Goal: Task Accomplishment & Management: Complete application form

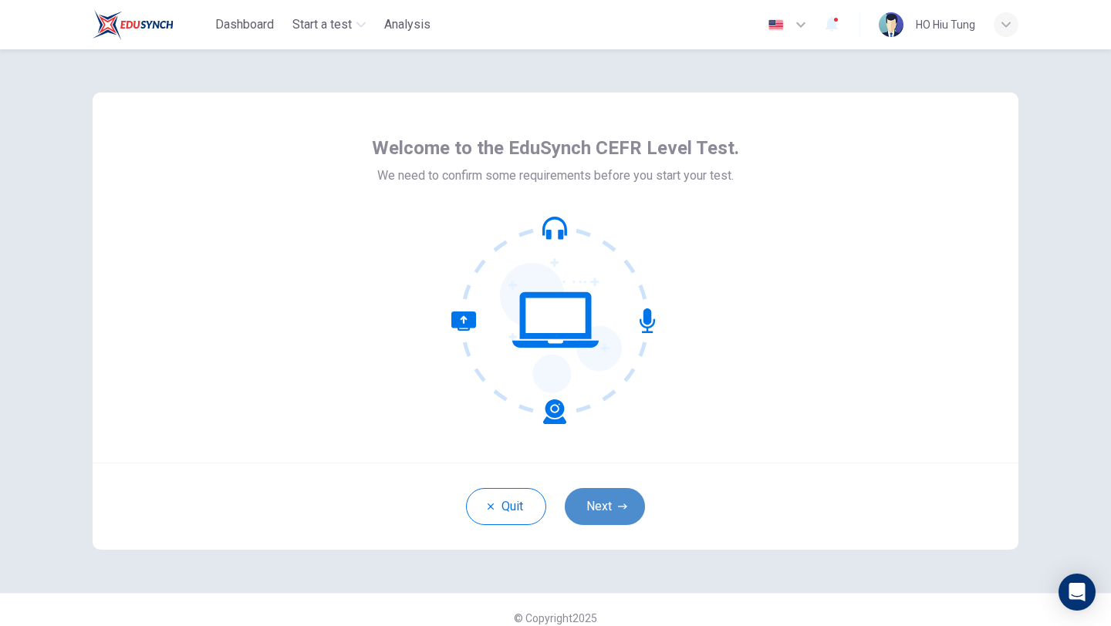
click at [591, 499] on button "Next" at bounding box center [605, 506] width 80 height 37
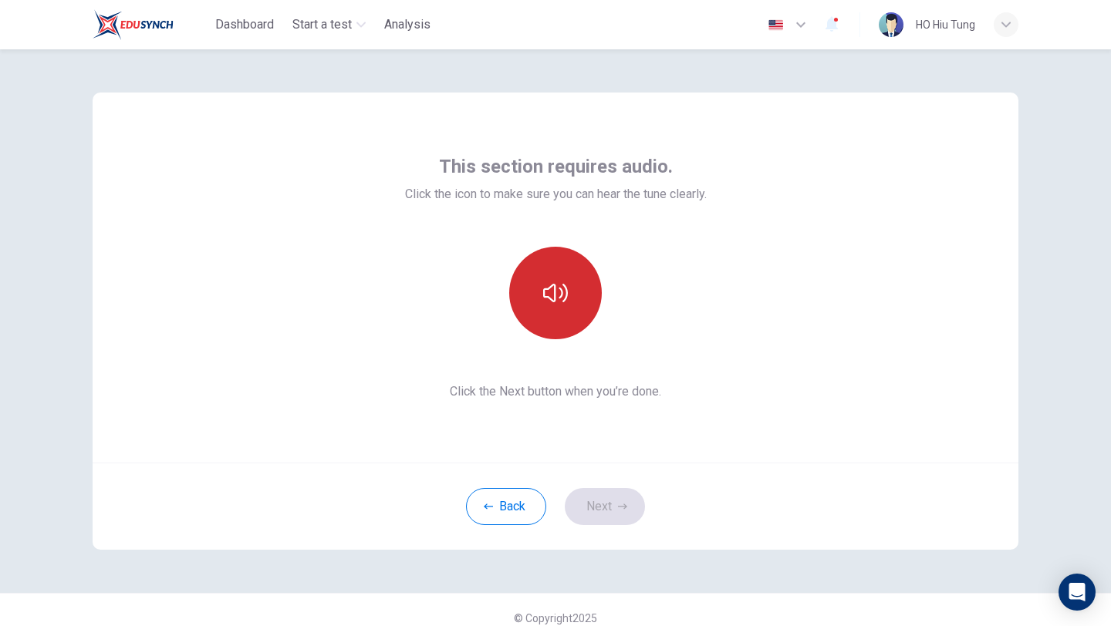
click at [571, 299] on button "button" at bounding box center [555, 293] width 93 height 93
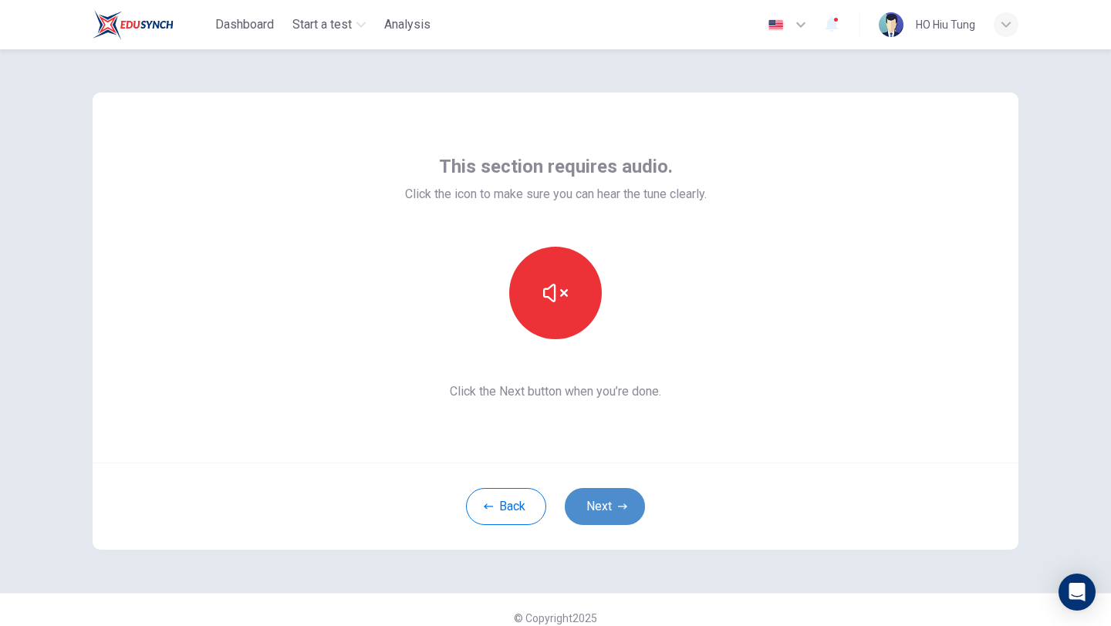
click at [606, 518] on button "Next" at bounding box center [605, 506] width 80 height 37
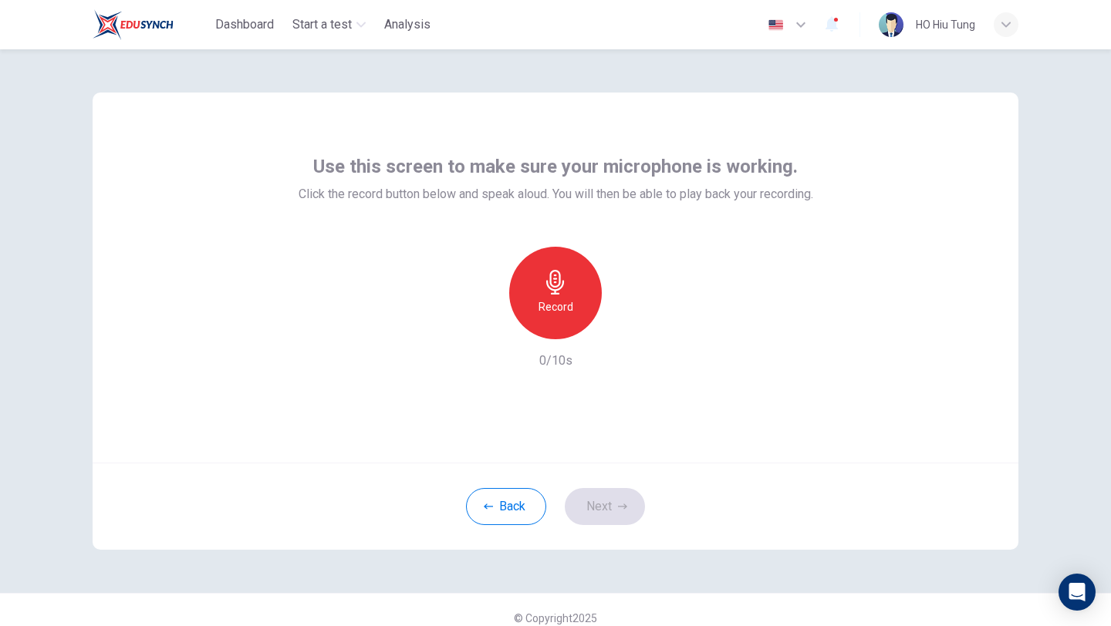
click at [553, 303] on h6 "Record" at bounding box center [556, 307] width 35 height 19
click at [550, 310] on h6 "Stop" at bounding box center [555, 307] width 23 height 19
click at [594, 495] on button "Next" at bounding box center [605, 506] width 80 height 37
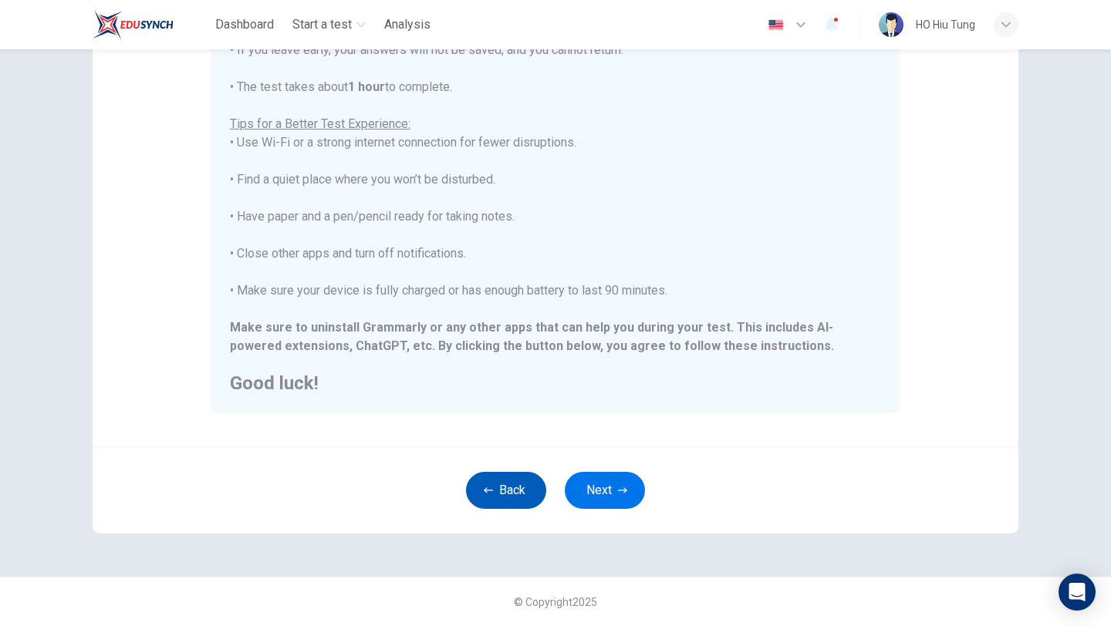
click at [495, 482] on button "Back" at bounding box center [506, 490] width 80 height 37
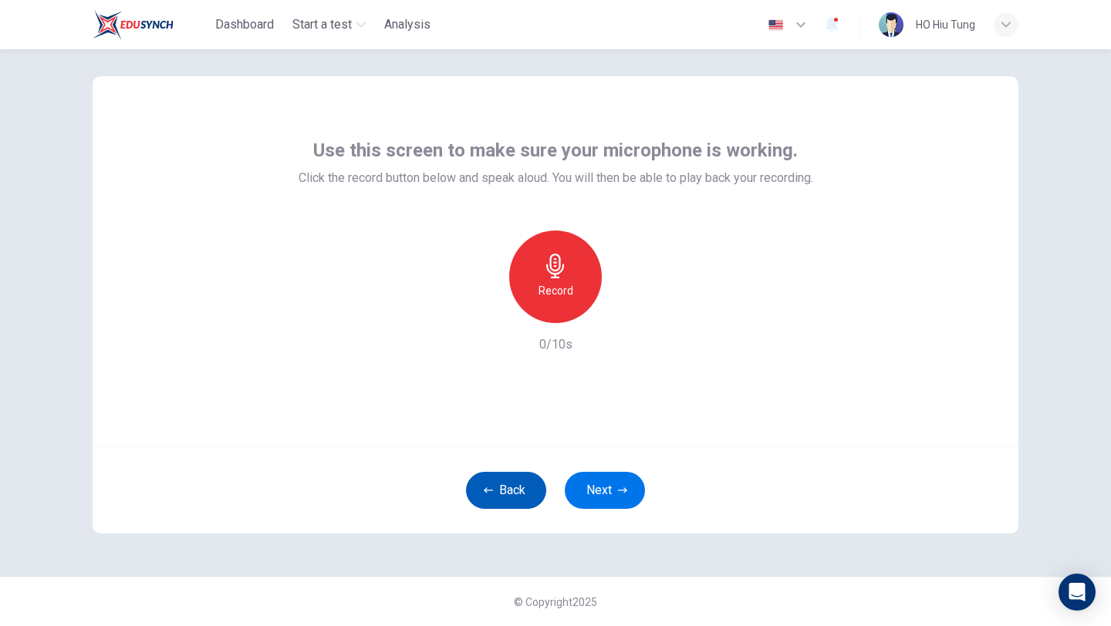
scroll to position [16, 0]
click at [492, 482] on button "Back" at bounding box center [506, 490] width 80 height 37
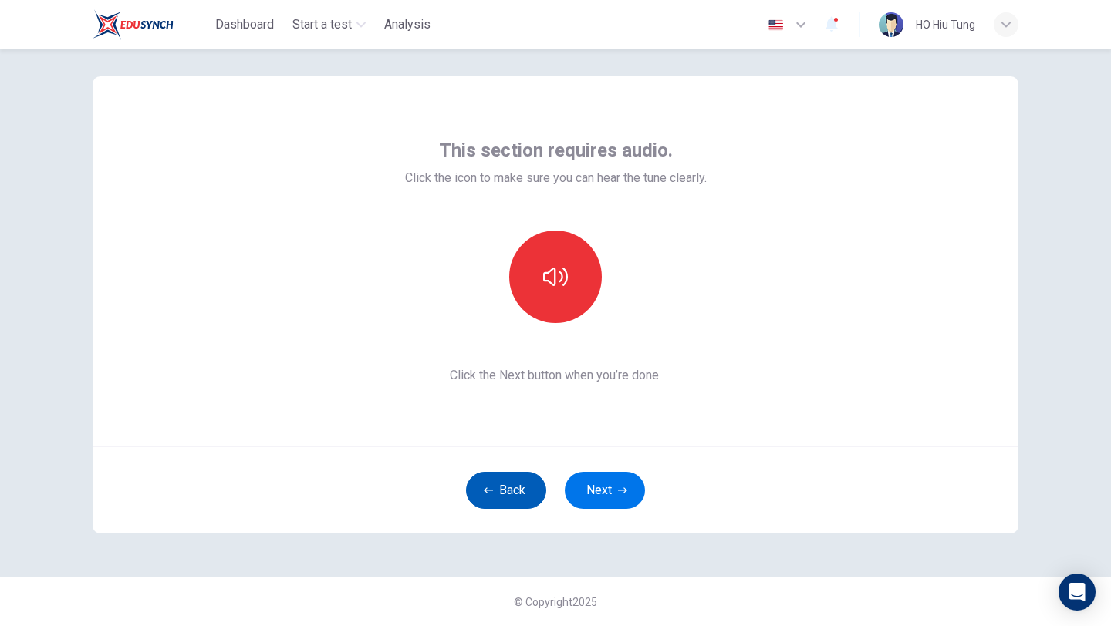
click at [492, 482] on button "Back" at bounding box center [506, 490] width 80 height 37
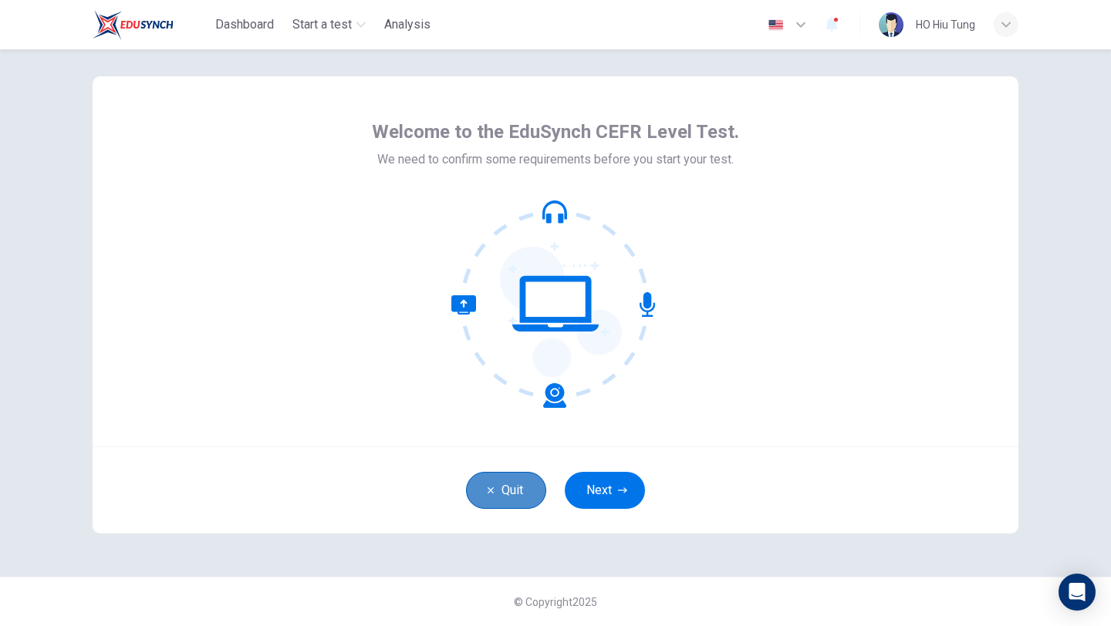
click at [492, 482] on button "Quit" at bounding box center [506, 490] width 80 height 37
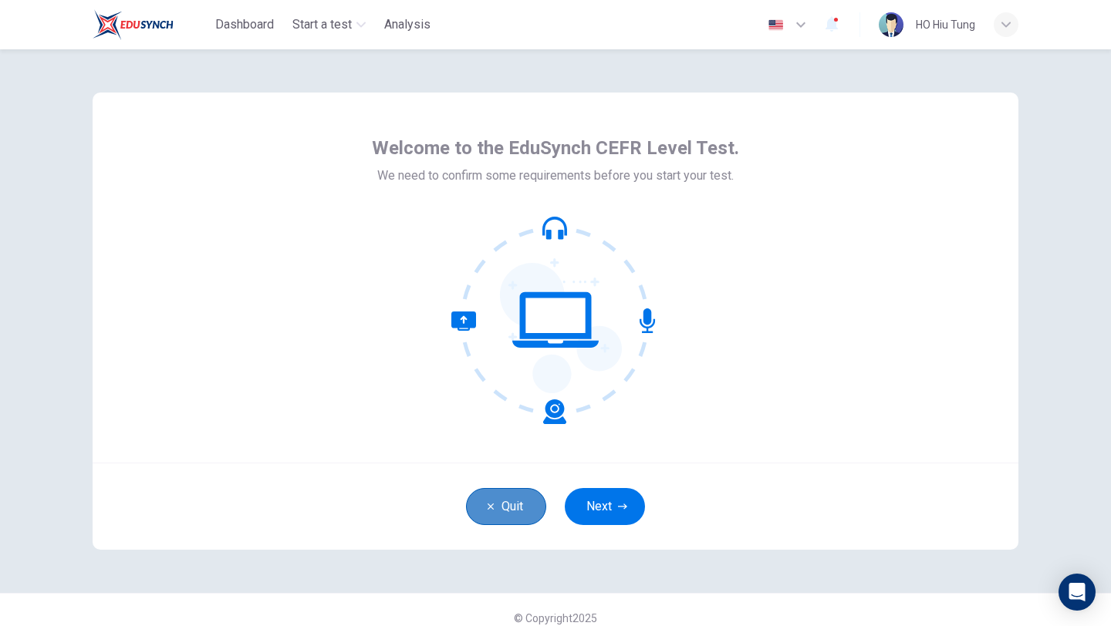
click at [522, 512] on button "Quit" at bounding box center [506, 506] width 80 height 37
